Goal: Task Accomplishment & Management: Manage account settings

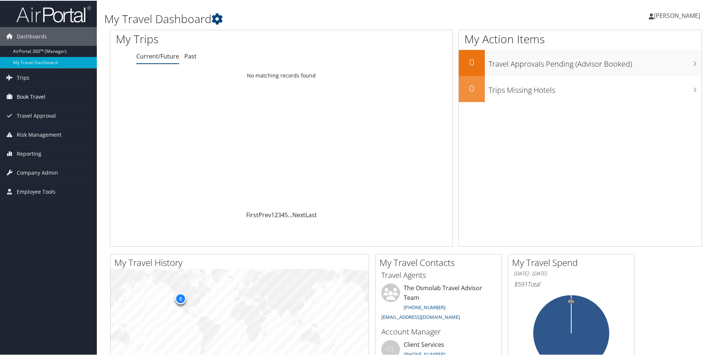
click at [23, 97] on span "Book Travel" at bounding box center [31, 96] width 29 height 19
click at [667, 15] on span "[PERSON_NAME]" at bounding box center [677, 15] width 46 height 8
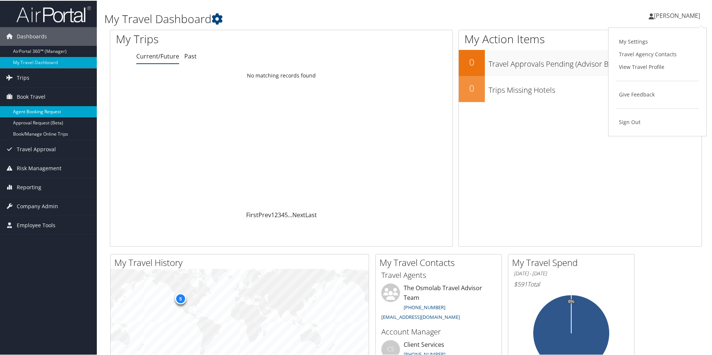
click at [36, 112] on link "Agent Booking Request" at bounding box center [48, 110] width 97 height 11
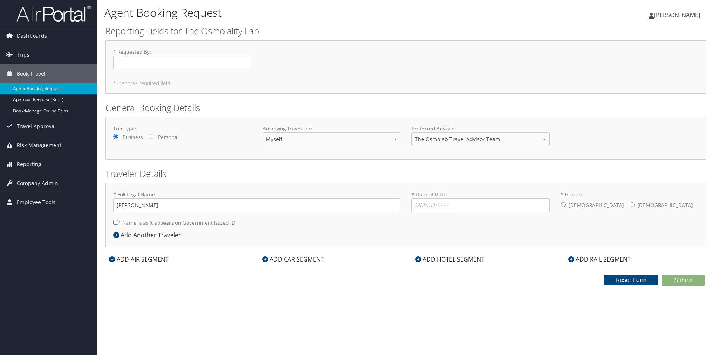
click at [661, 15] on span "[PERSON_NAME]" at bounding box center [677, 15] width 46 height 8
click at [310, 140] on select "Myself Another Traveler Guest Traveler" at bounding box center [332, 139] width 138 height 14
select select "another"
click at [263, 132] on select "Myself Another Traveler Guest Traveler" at bounding box center [332, 139] width 138 height 14
click at [517, 135] on select "The Osmolab Travel Advisor Team" at bounding box center [481, 139] width 138 height 14
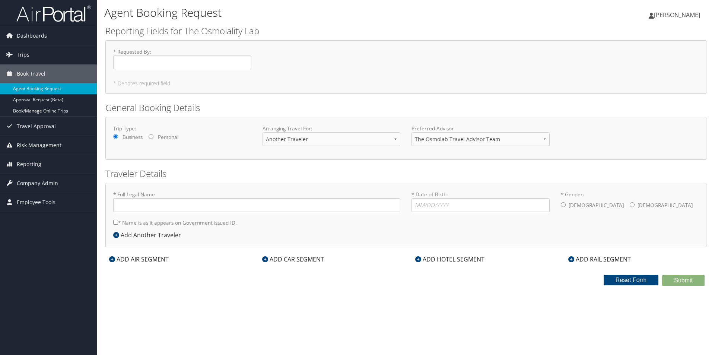
click at [73, 268] on div "Dashboards AirPortal 360™ (Manager) My Travel Dashboard Trips Airtinerary® Look…" at bounding box center [357, 177] width 715 height 355
click at [49, 111] on link "Book/Manage Online Trips" at bounding box center [48, 110] width 97 height 11
click at [679, 15] on span "[PERSON_NAME]" at bounding box center [677, 15] width 46 height 8
click at [22, 113] on link "Book/Manage Online Trips" at bounding box center [48, 110] width 97 height 11
click at [26, 183] on span "Company Admin" at bounding box center [37, 183] width 41 height 19
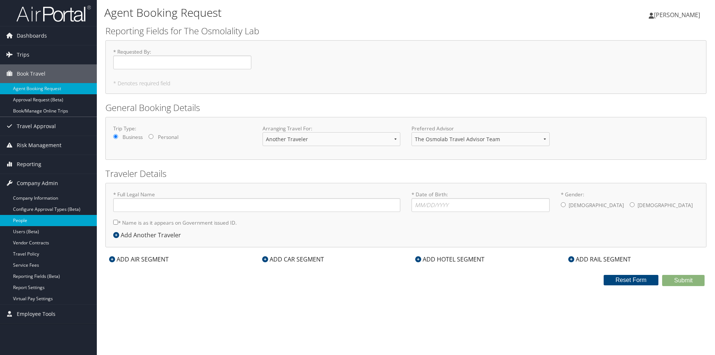
click at [15, 219] on link "People" at bounding box center [48, 220] width 97 height 11
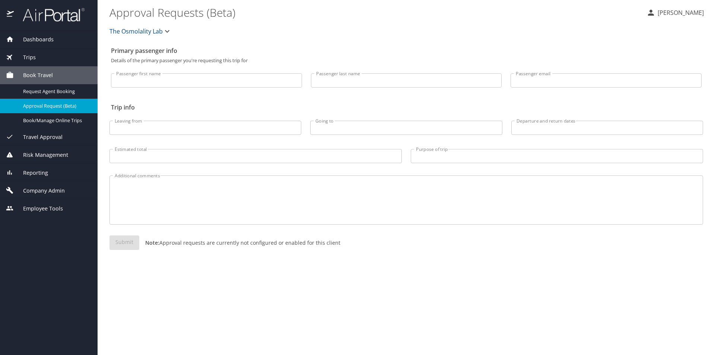
click at [35, 187] on span "Company Admin" at bounding box center [39, 191] width 51 height 8
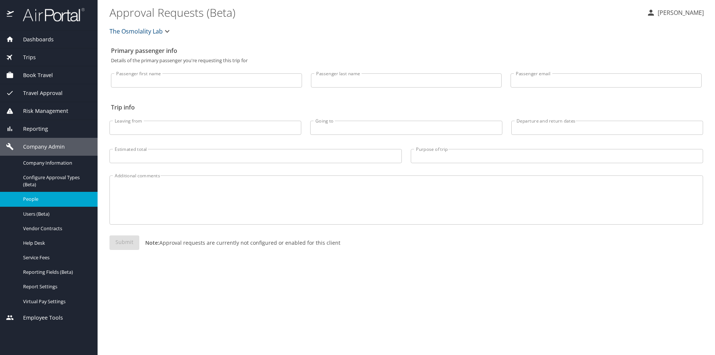
click at [37, 196] on span "People" at bounding box center [56, 199] width 66 height 7
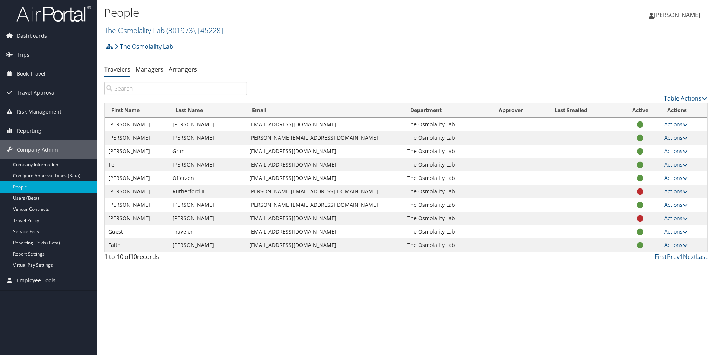
click at [683, 138] on icon at bounding box center [685, 137] width 5 height 5
click at [652, 159] on link "View Profile" at bounding box center [650, 161] width 69 height 13
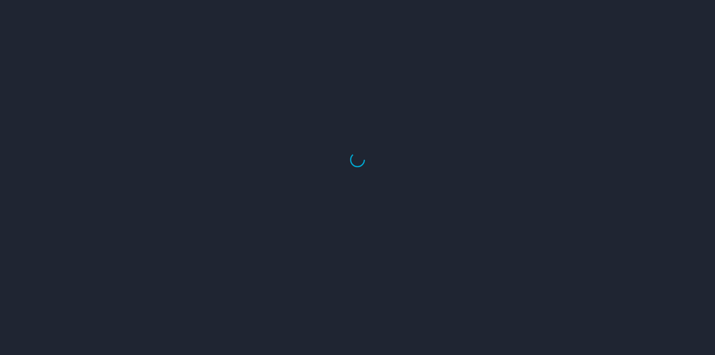
select select "US"
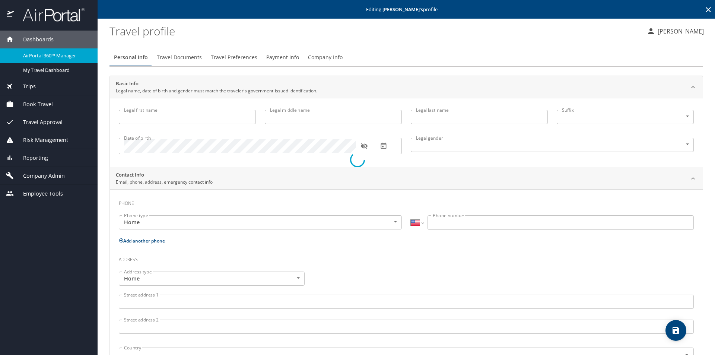
type input "[PERSON_NAME]"
type input "[DEMOGRAPHIC_DATA]"
select select "US"
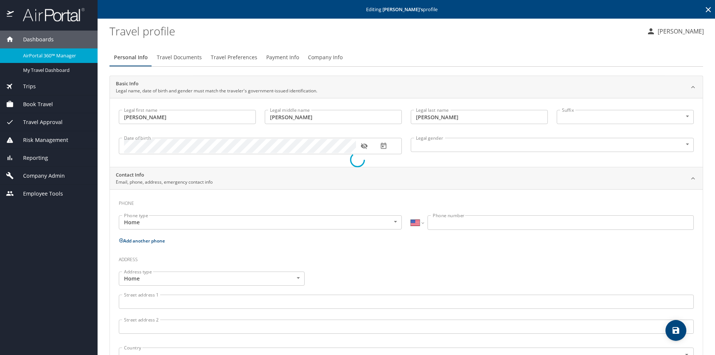
select select "US"
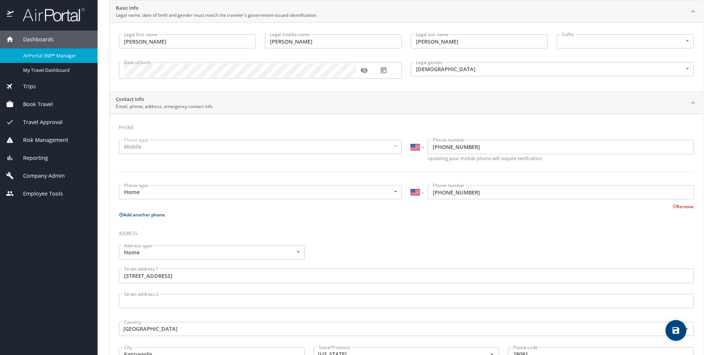
scroll to position [1, 0]
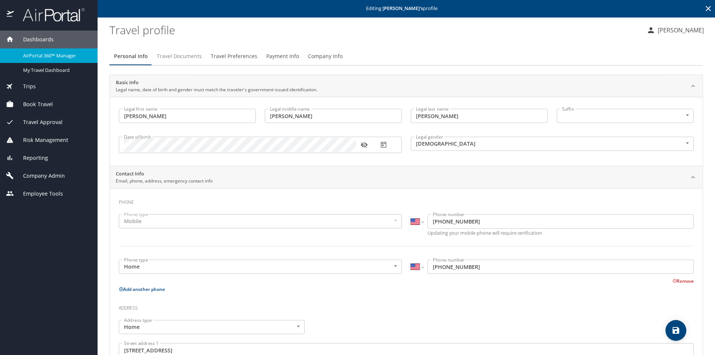
click at [177, 53] on span "Travel Documents" at bounding box center [179, 56] width 45 height 9
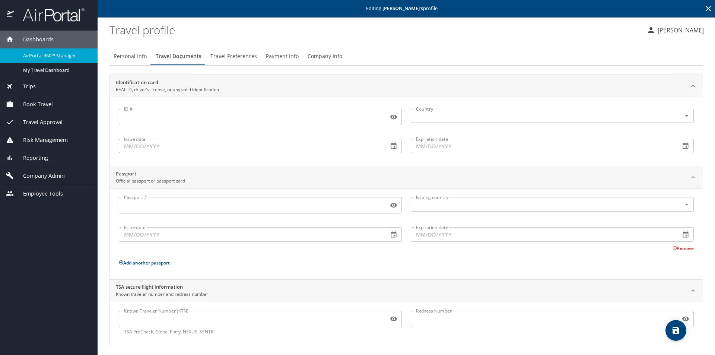
scroll to position [4, 0]
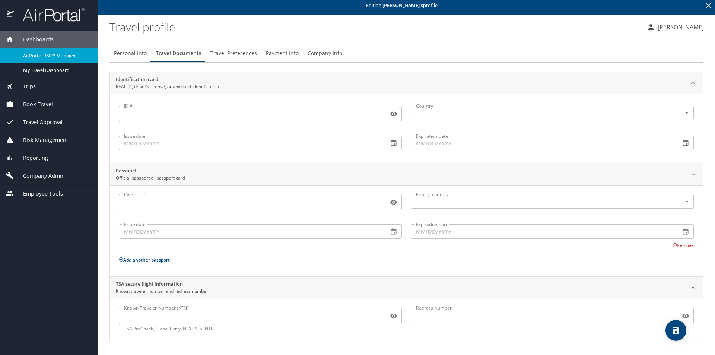
click at [234, 52] on span "Travel Preferences" at bounding box center [234, 53] width 47 height 9
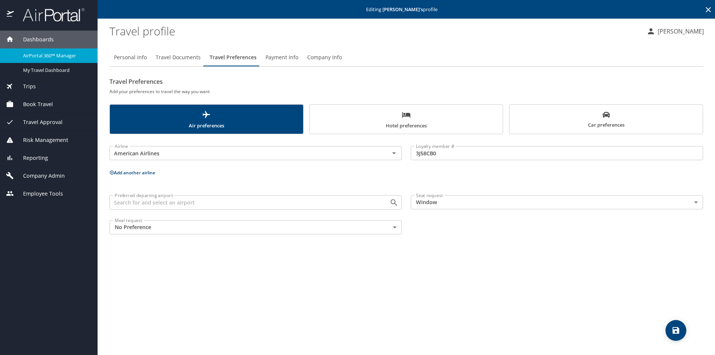
scroll to position [0, 0]
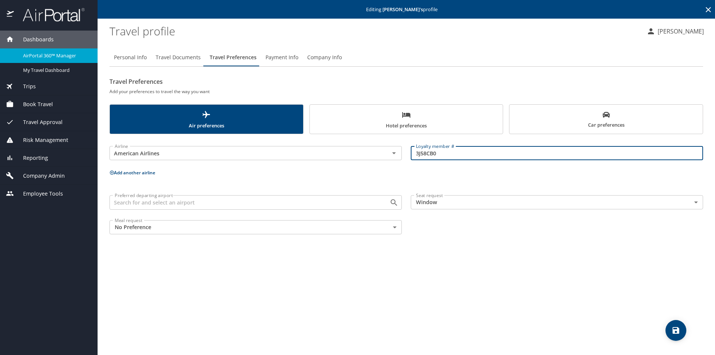
drag, startPoint x: 449, startPoint y: 156, endPoint x: 408, endPoint y: 158, distance: 41.4
click at [408, 158] on div "Loyalty member # 3J58CB0 Loyalty member #" at bounding box center [557, 153] width 301 height 29
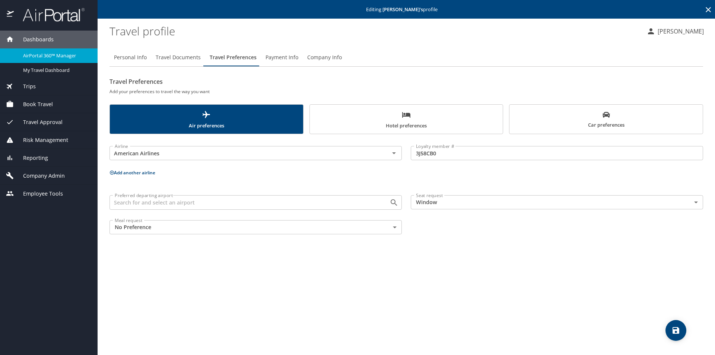
click at [39, 284] on div "Dashboards AirPortal 360™ Manager My Travel Dashboard Trips Airtinerary® Lookup…" at bounding box center [49, 193] width 98 height 325
click at [123, 58] on span "Personal Info" at bounding box center [130, 57] width 33 height 9
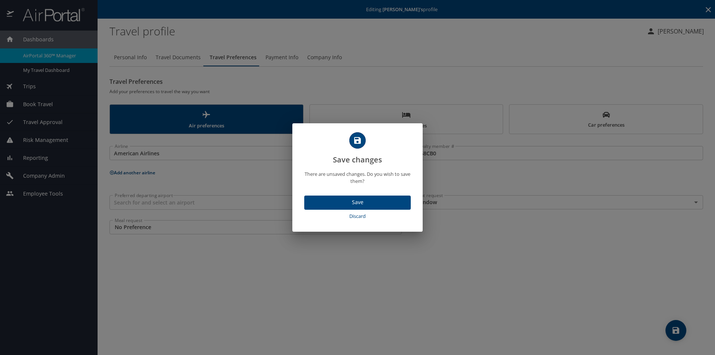
click at [365, 215] on span "Discard" at bounding box center [357, 216] width 101 height 9
select select "US"
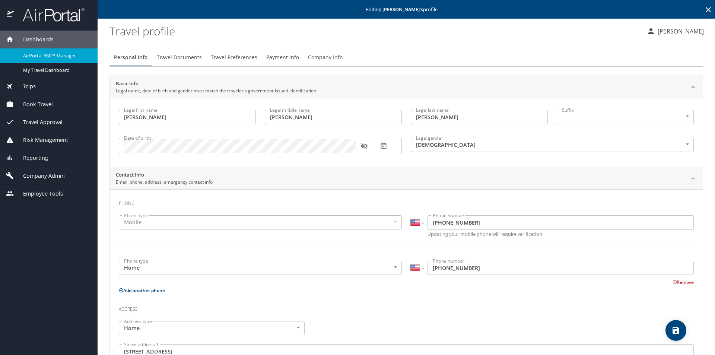
scroll to position [37, 0]
